Goal: Find contact information: Find contact information

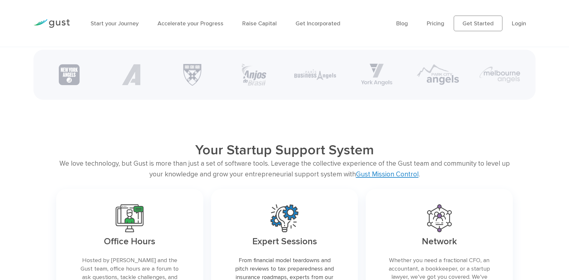
scroll to position [1318, 0]
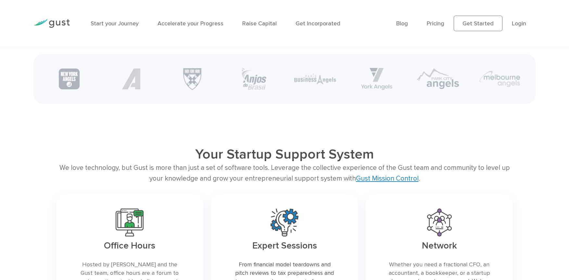
click at [379, 86] on img at bounding box center [376, 79] width 31 height 22
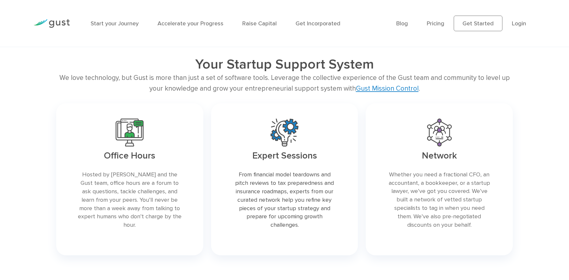
scroll to position [1469, 0]
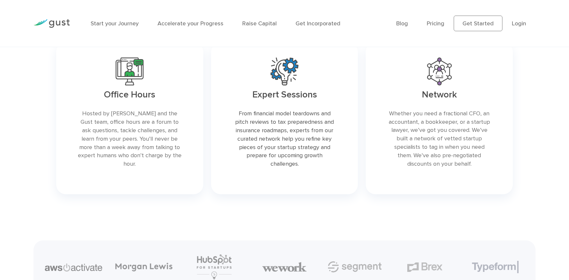
click at [126, 81] on link at bounding box center [129, 118] width 147 height 152
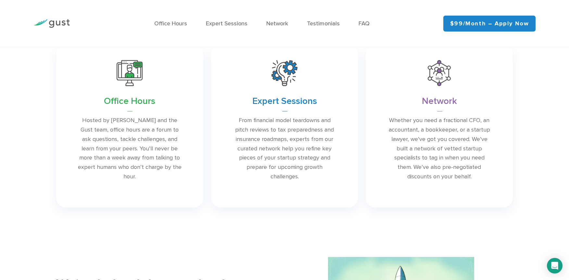
scroll to position [243, 0]
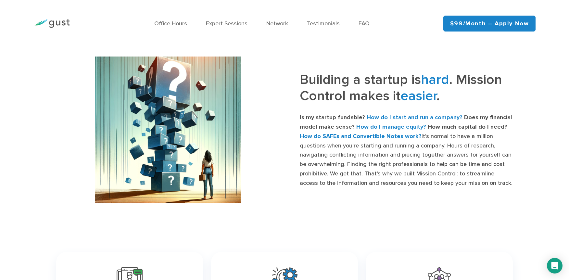
click at [51, 20] on img at bounding box center [51, 23] width 36 height 9
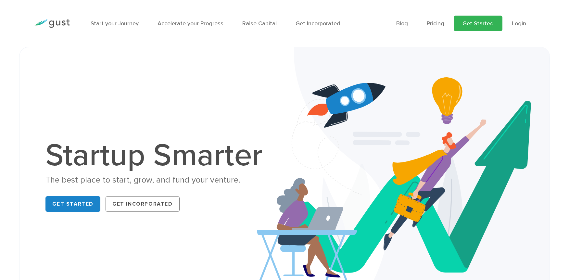
click at [492, 23] on link "Get Started" at bounding box center [478, 24] width 49 height 16
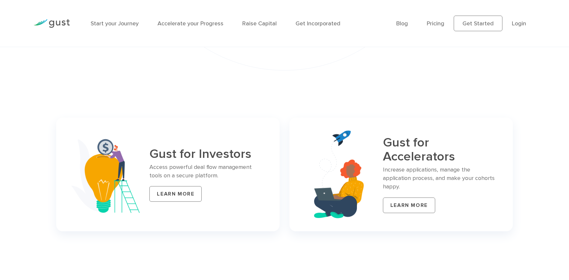
scroll to position [2961, 0]
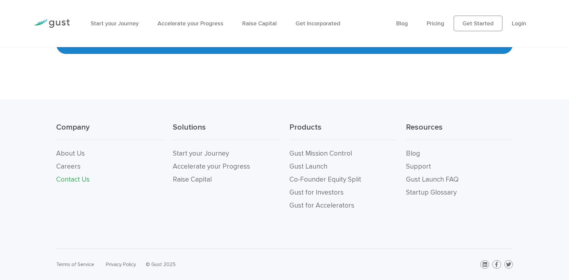
click at [66, 181] on link "Contact Us" at bounding box center [72, 179] width 33 height 8
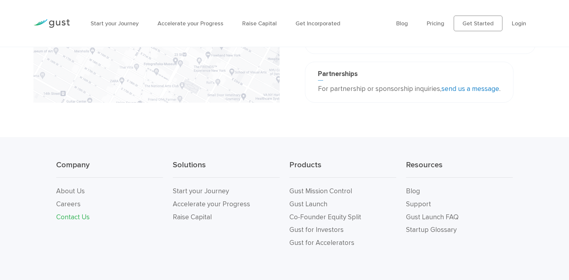
scroll to position [249, 0]
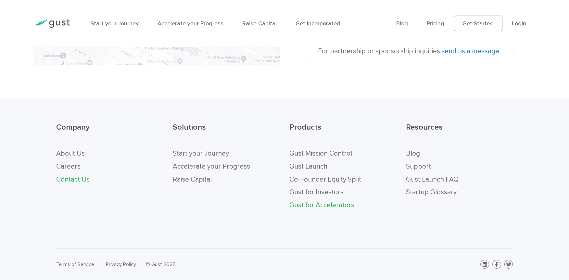
click at [313, 207] on link "Gust for Accelerators" at bounding box center [322, 205] width 65 height 8
